Goal: Find specific page/section: Find specific page/section

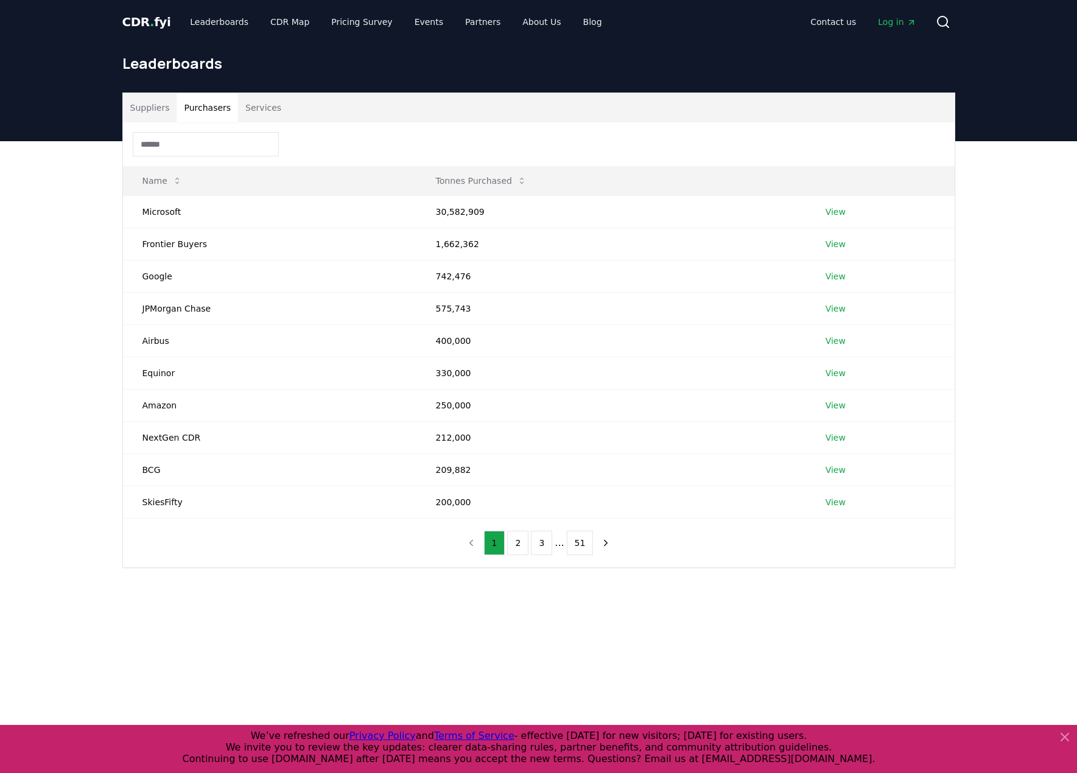
click at [607, 675] on main "Suppliers Purchasers Services Name Tonnes Purchased Microsoft 30,582,909 View F…" at bounding box center [538, 527] width 1077 height 773
click at [504, 659] on main "Suppliers Purchasers Services Name Tonnes Purchased Microsoft 30,582,909 View F…" at bounding box center [538, 527] width 1077 height 773
click at [96, 317] on div "Suppliers Purchasers Services Name Tonnes Purchased Microsoft 30,582,909 View F…" at bounding box center [538, 379] width 1077 height 476
click at [244, 643] on main "Suppliers Purchasers Services Name Tonnes Purchased Microsoft 30,582,909 View F…" at bounding box center [538, 527] width 1077 height 773
click at [516, 548] on button "2" at bounding box center [517, 543] width 21 height 24
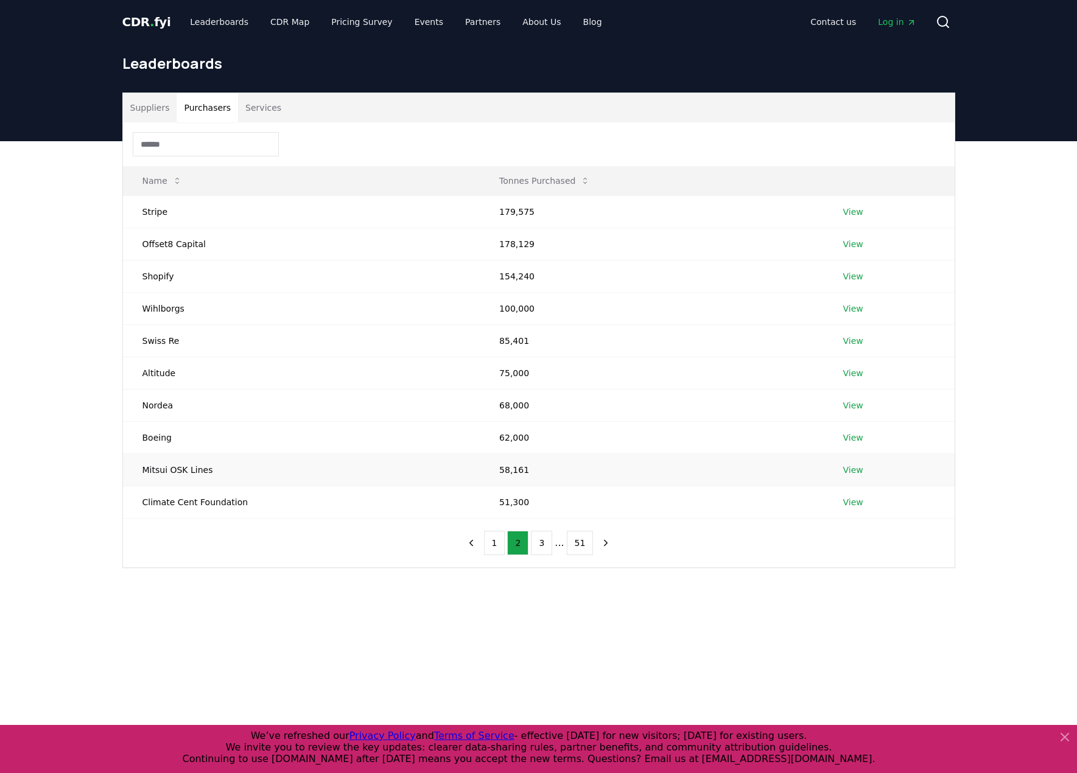
scroll to position [61, 0]
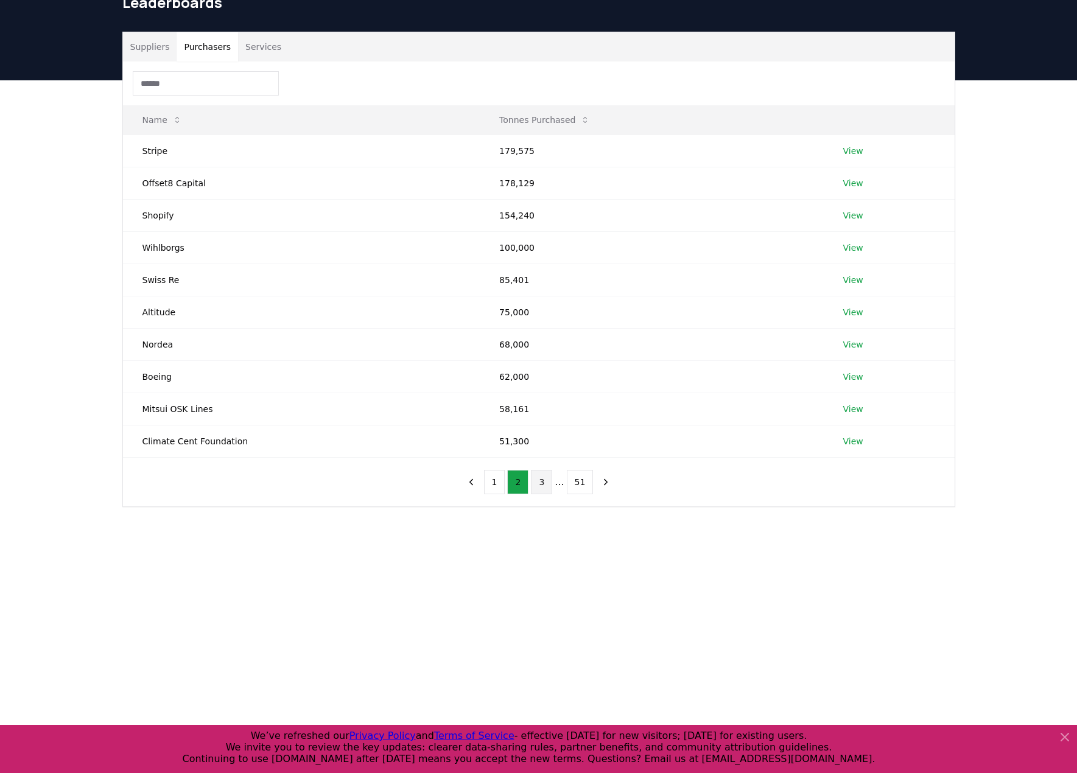
click at [544, 481] on button "3" at bounding box center [541, 482] width 21 height 24
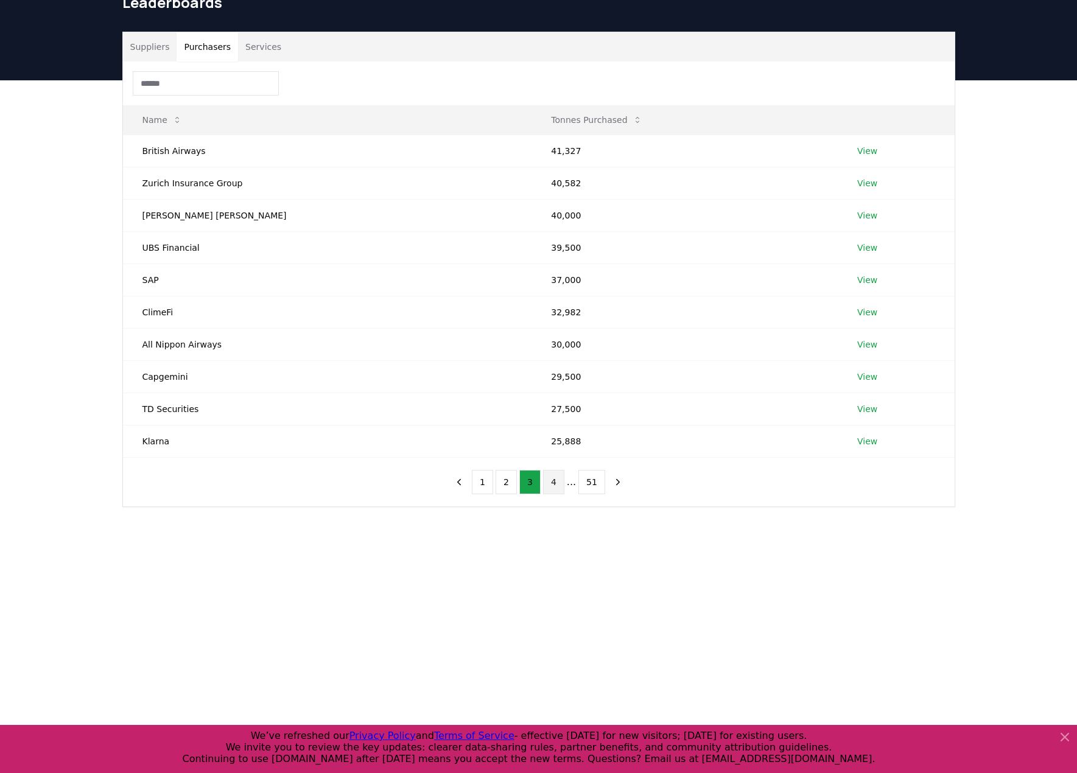
click at [551, 483] on button "4" at bounding box center [553, 482] width 21 height 24
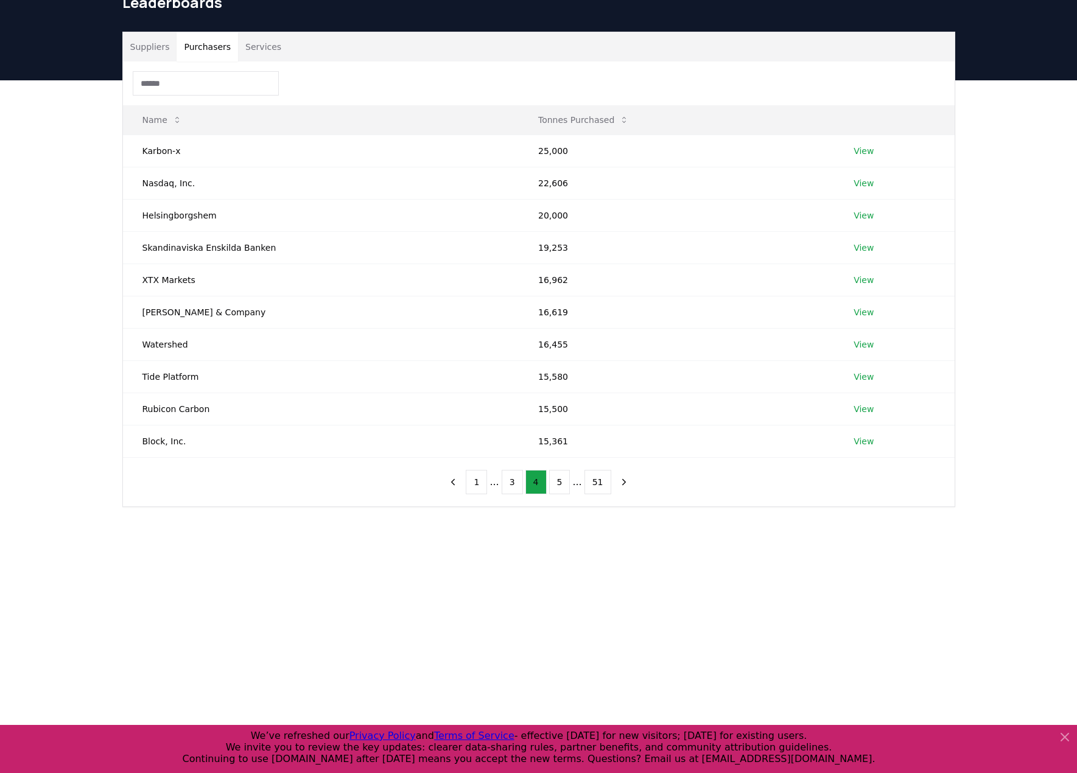
click at [189, 80] on input at bounding box center [206, 83] width 146 height 24
click at [877, 552] on div "Suppliers Purchasers Services Name Tonnes Purchased Karbon-x 25,000 View Nasdaq…" at bounding box center [538, 318] width 1077 height 476
click at [349, 569] on main "Suppliers Purchasers Services Name Tonnes Purchased Karbon-x 25,000 View Nasdaq…" at bounding box center [538, 466] width 1077 height 773
click at [200, 97] on div at bounding box center [539, 83] width 832 height 44
click at [196, 87] on input at bounding box center [206, 83] width 146 height 24
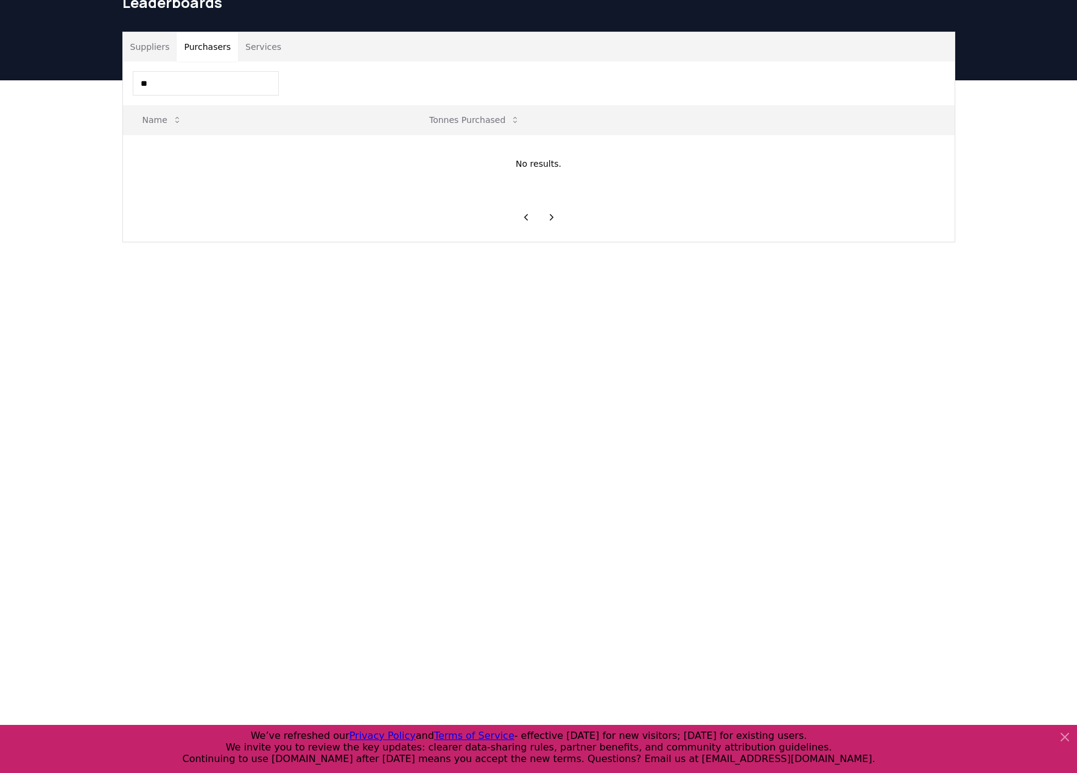
type input "*"
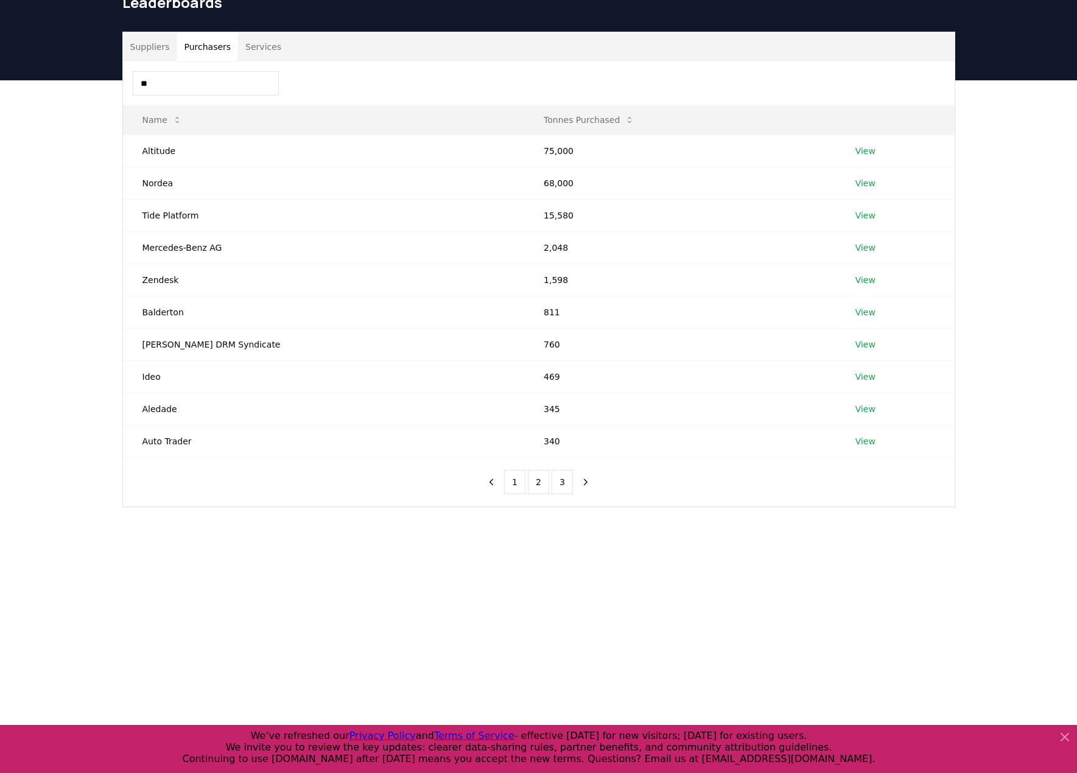
type input "*"
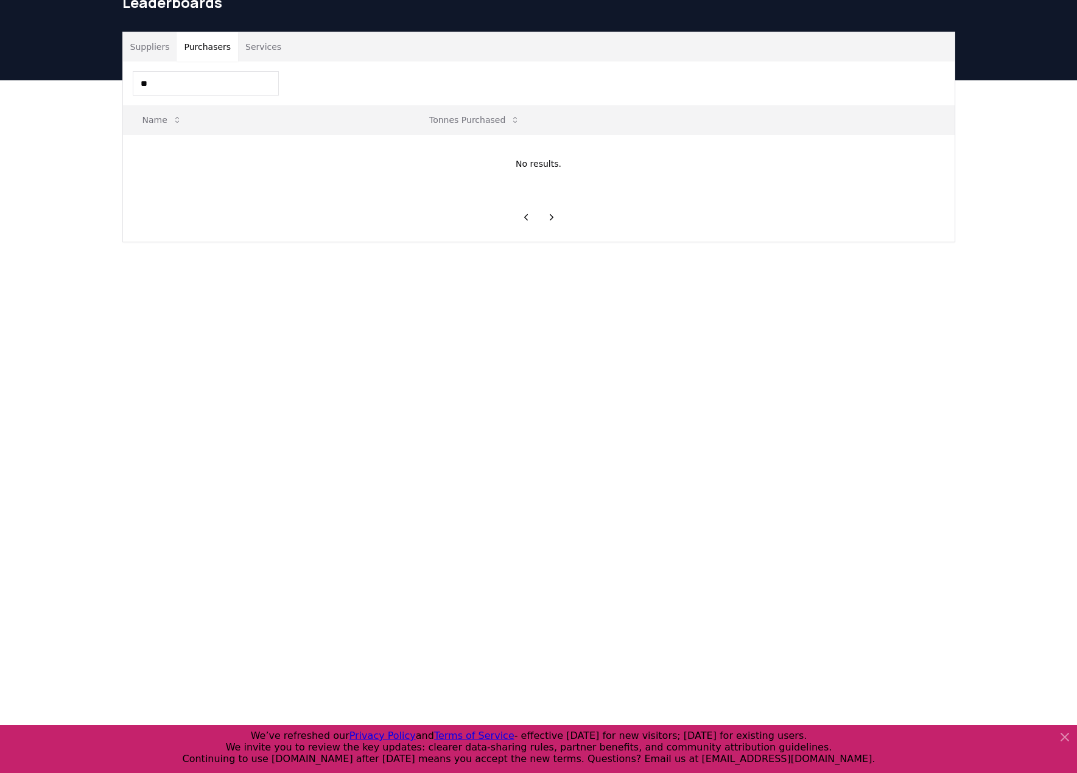
type input "*"
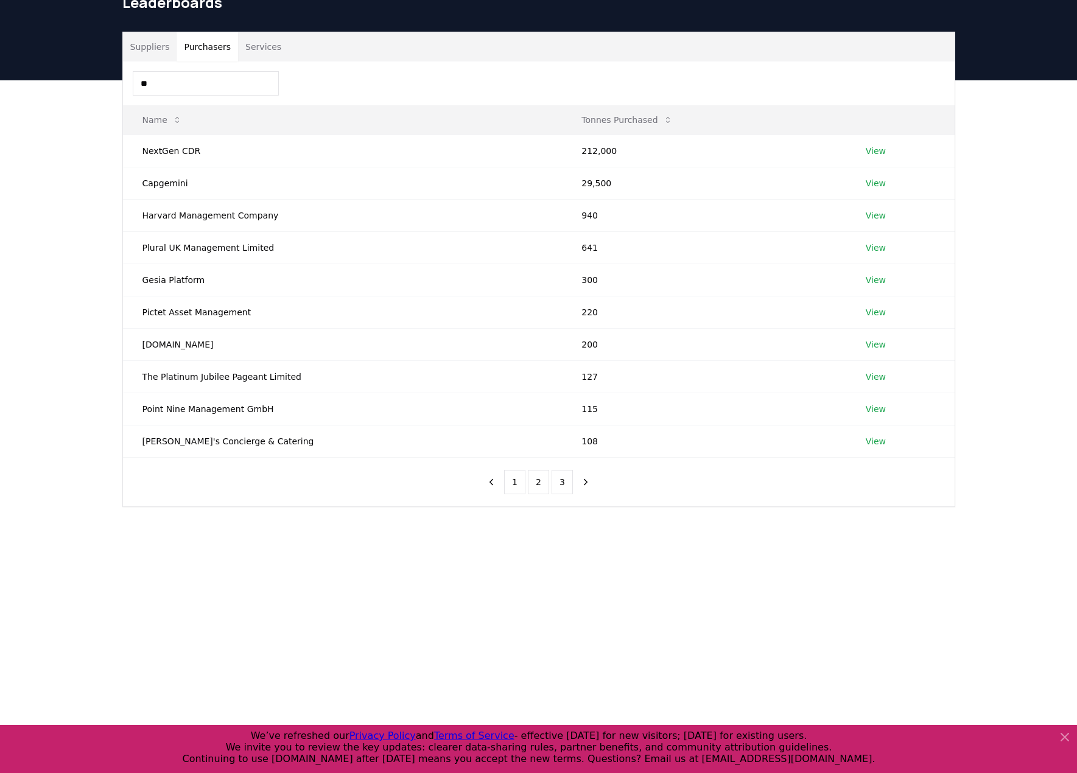
click at [809, 551] on div "Suppliers Purchasers Services ** Name Tonnes Purchased NextGen CDR 212,000 View…" at bounding box center [538, 318] width 1077 height 476
drag, startPoint x: 86, startPoint y: 78, endPoint x: -1, endPoint y: 77, distance: 87.1
click at [0, 77] on html "CDR . fyi Leaderboards CDR Map Pricing Survey Events Partners About Us Blog Con…" at bounding box center [538, 493] width 1077 height 1109
click at [784, 553] on div "Suppliers Purchasers Services ** Name Tonnes Purchased NextGen CDR 212,000 View…" at bounding box center [538, 318] width 1077 height 476
click at [206, 87] on input "**" at bounding box center [206, 83] width 146 height 24
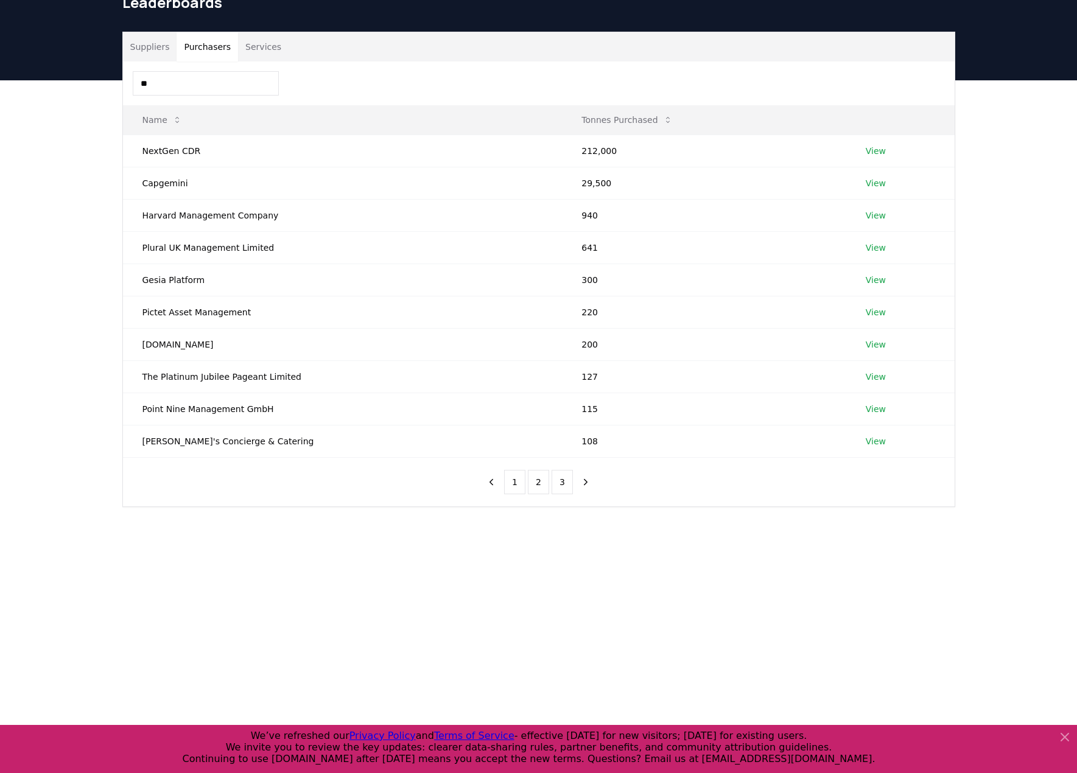
type input "*"
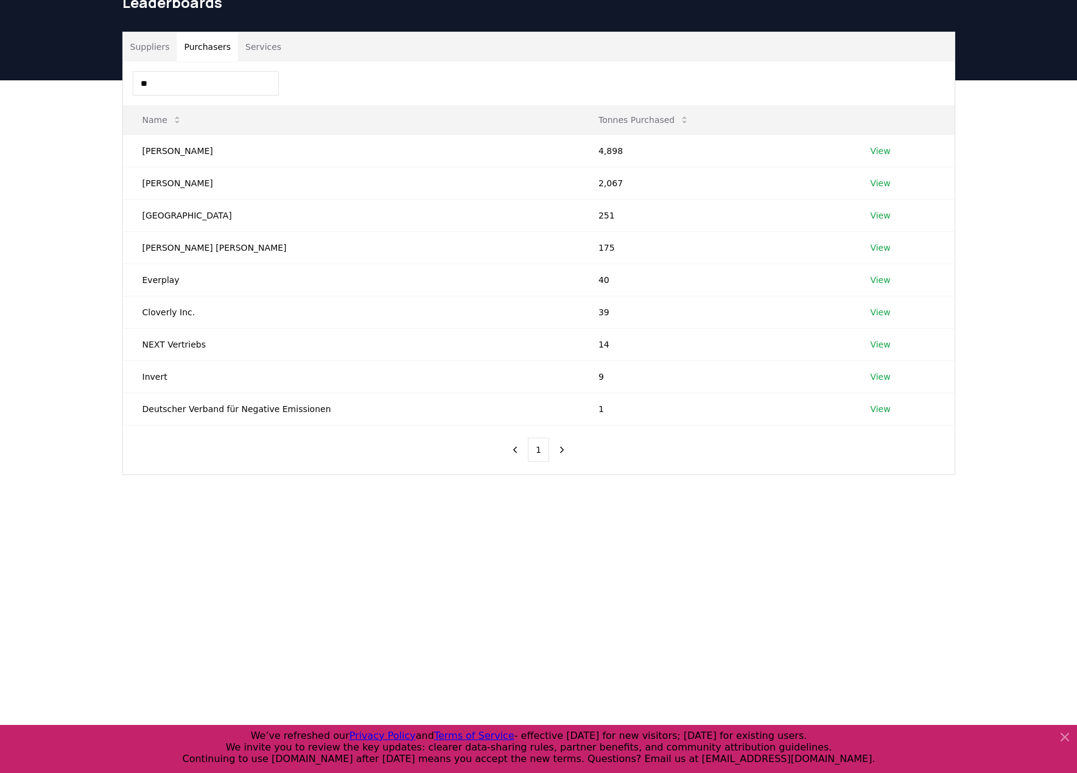
type input "*"
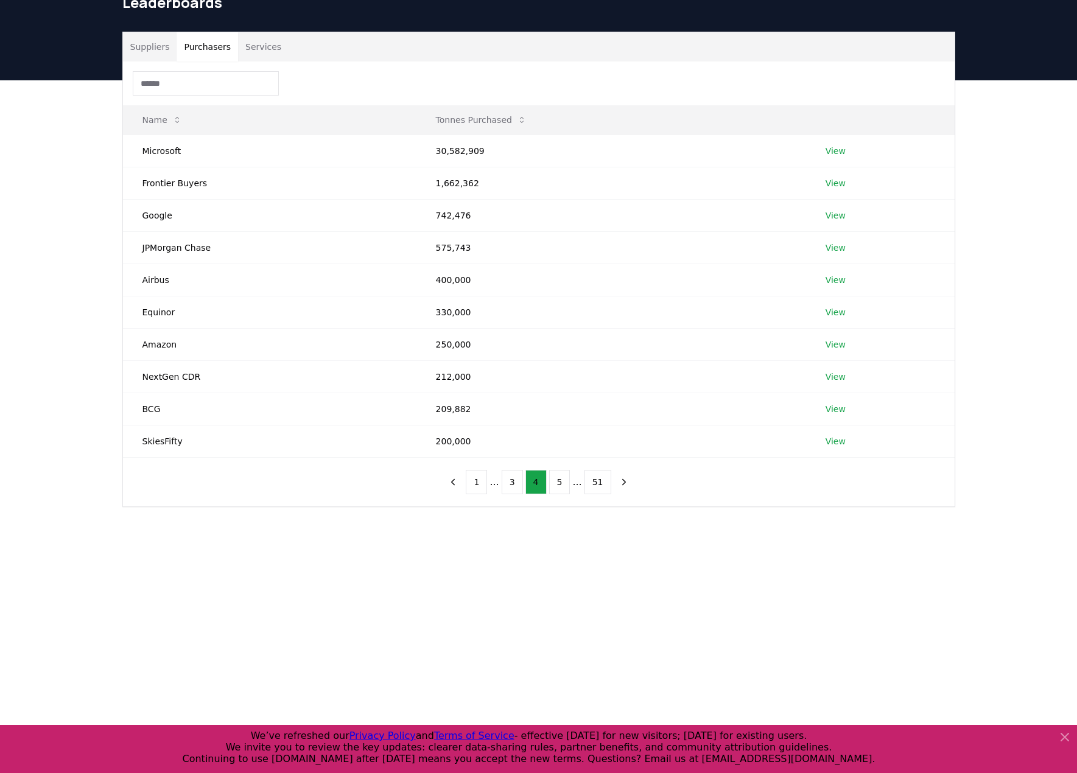
click at [206, 92] on input at bounding box center [206, 83] width 146 height 24
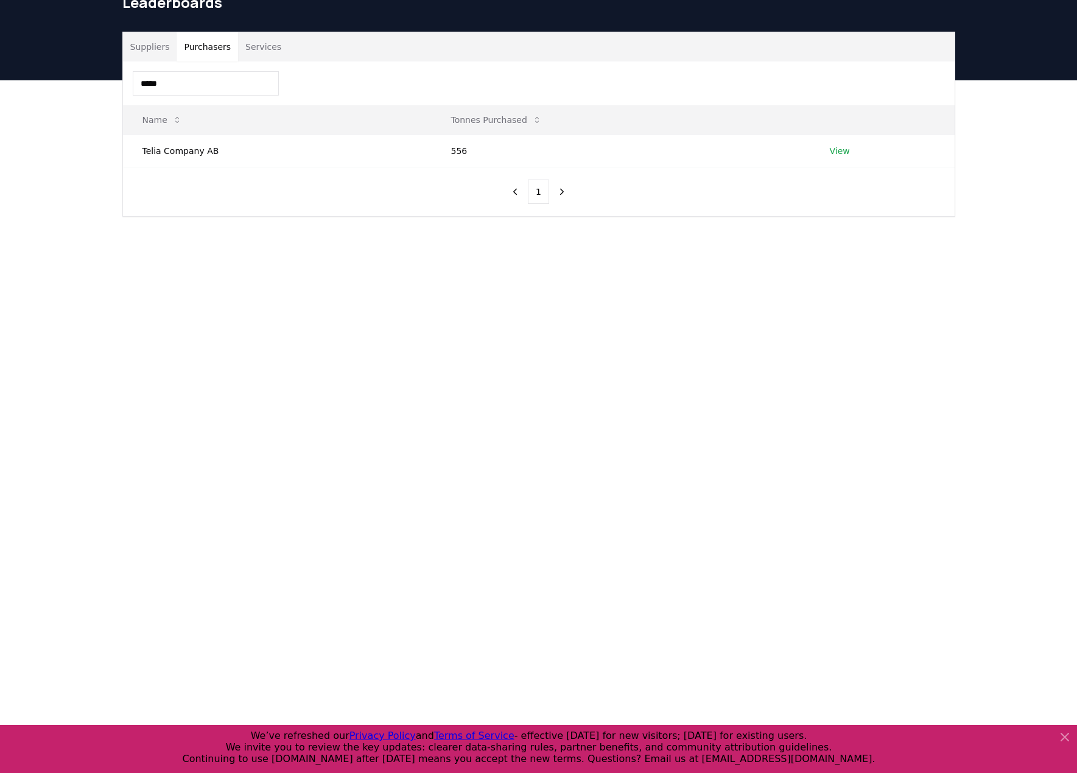
type input "*****"
click at [311, 281] on main "Suppliers Purchasers Services ***** Name Tonnes Purchased Telia Company AB 556 …" at bounding box center [538, 466] width 1077 height 773
